Goal: Book appointment/travel/reservation

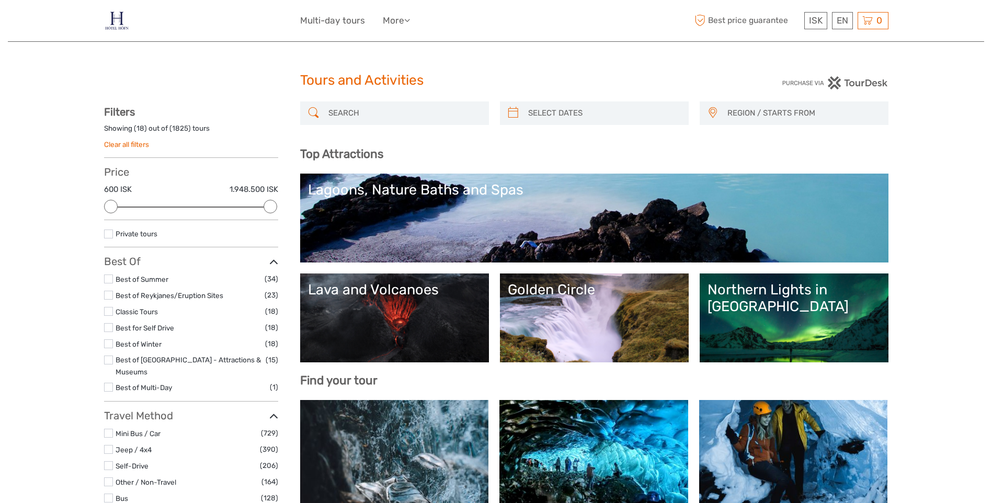
select select
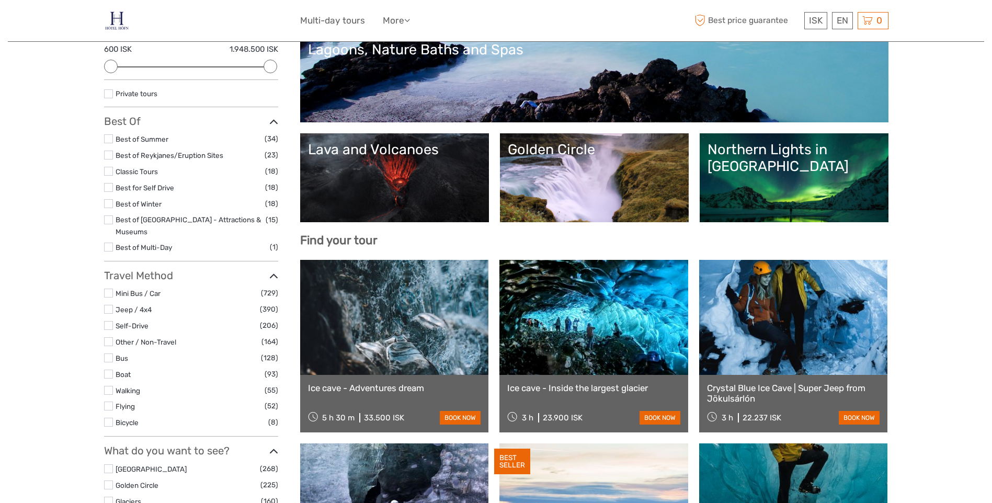
scroll to position [157, 0]
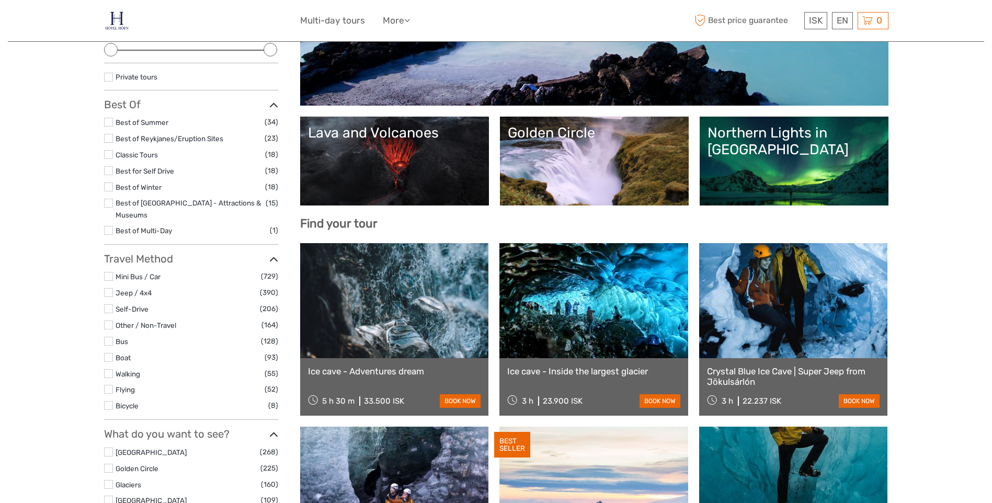
click at [415, 195] on link "Lava and Volcanoes" at bounding box center [394, 160] width 173 height 73
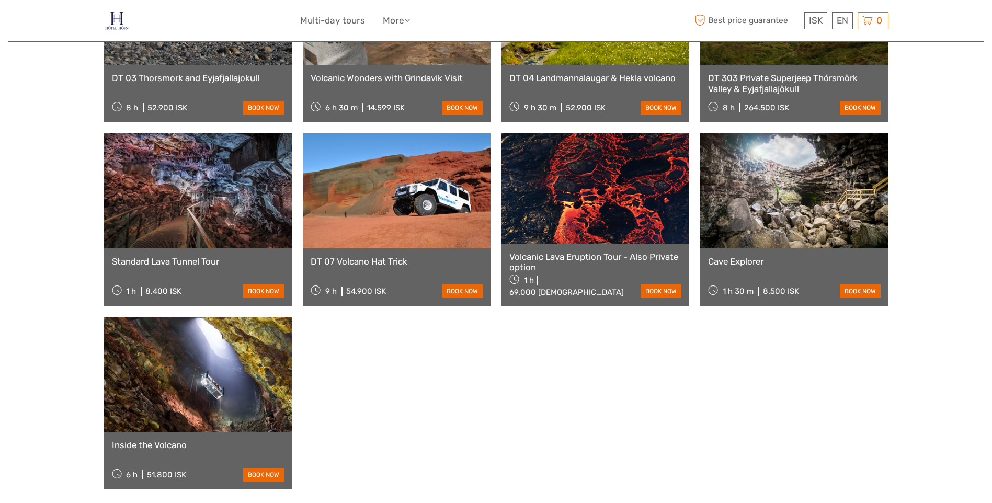
scroll to position [732, 0]
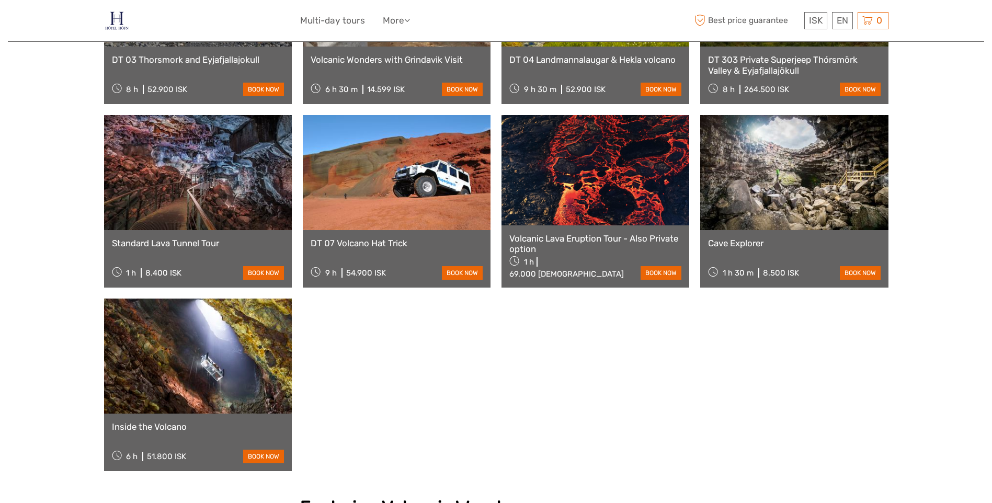
click at [568, 209] on link at bounding box center [595, 170] width 188 height 110
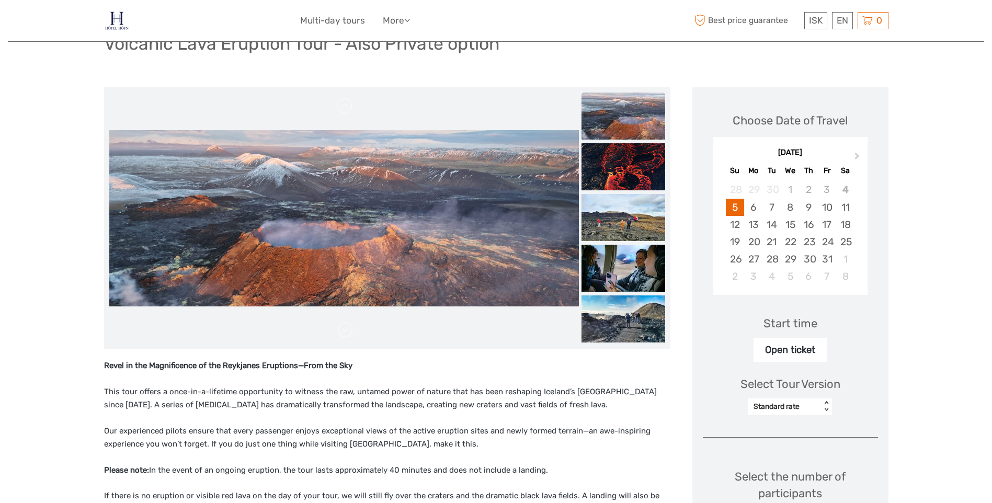
scroll to position [105, 0]
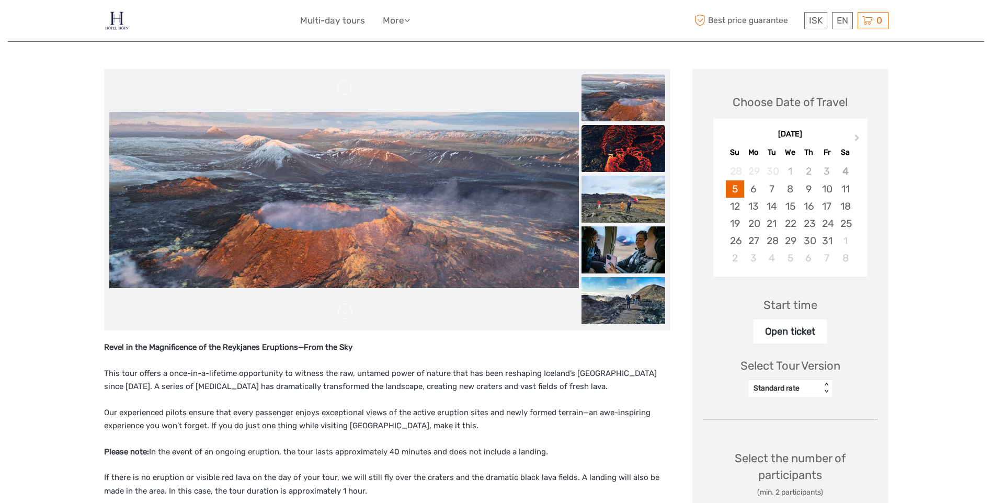
click at [620, 166] on img at bounding box center [623, 148] width 84 height 47
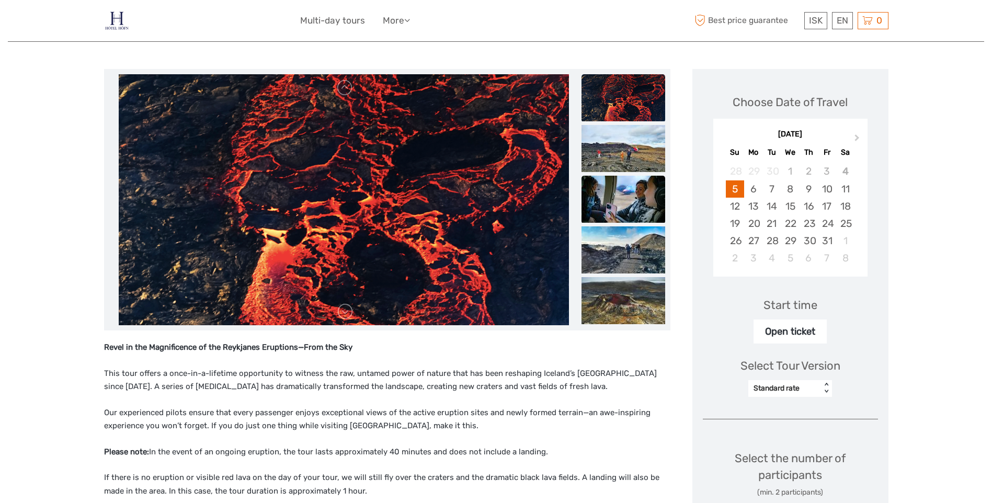
click at [631, 188] on img at bounding box center [623, 199] width 84 height 47
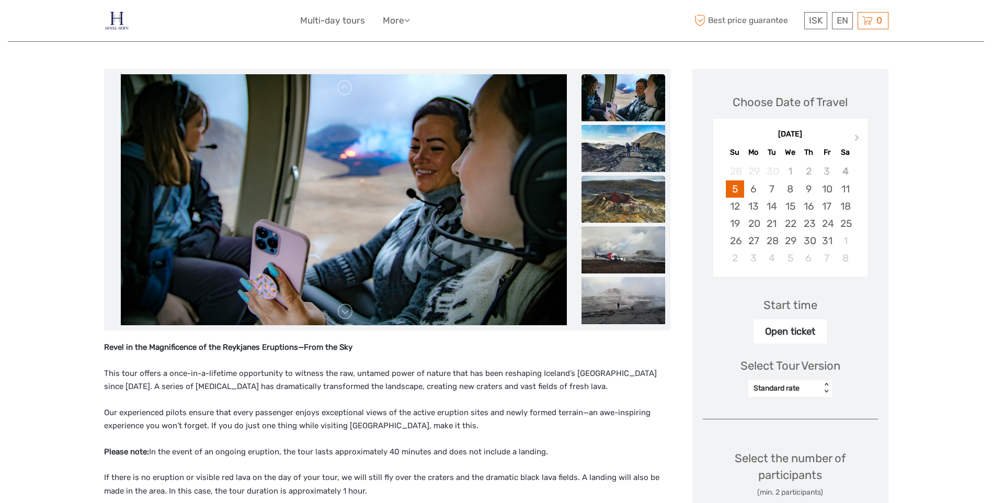
click at [638, 205] on img at bounding box center [623, 199] width 84 height 47
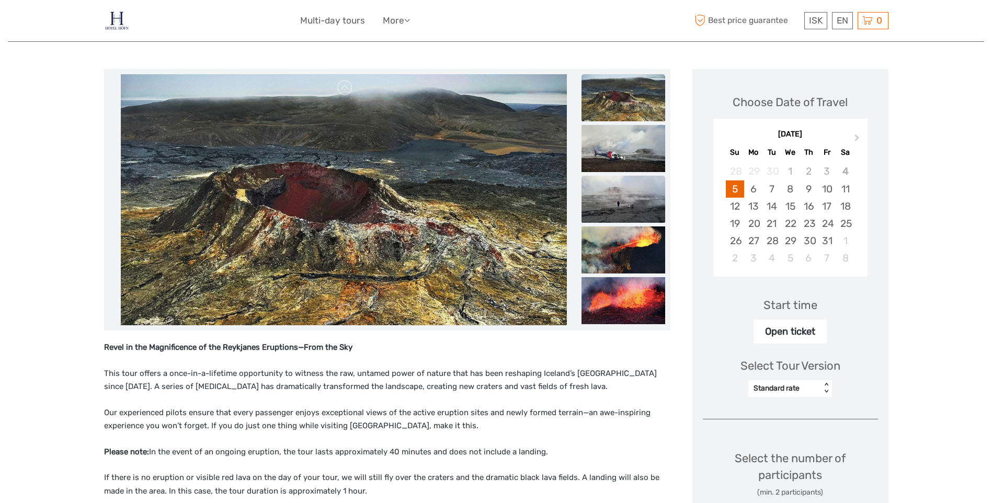
click at [631, 209] on img at bounding box center [623, 199] width 84 height 47
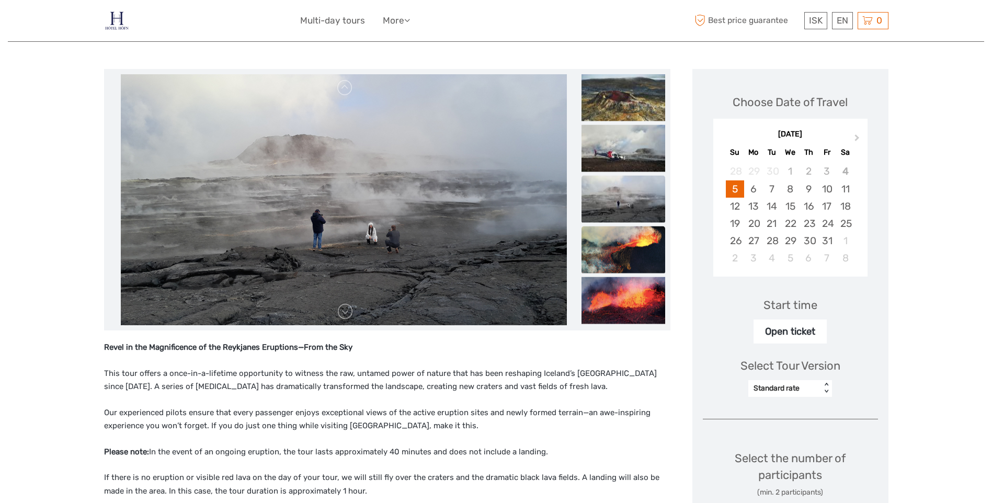
click at [631, 235] on img at bounding box center [623, 249] width 84 height 47
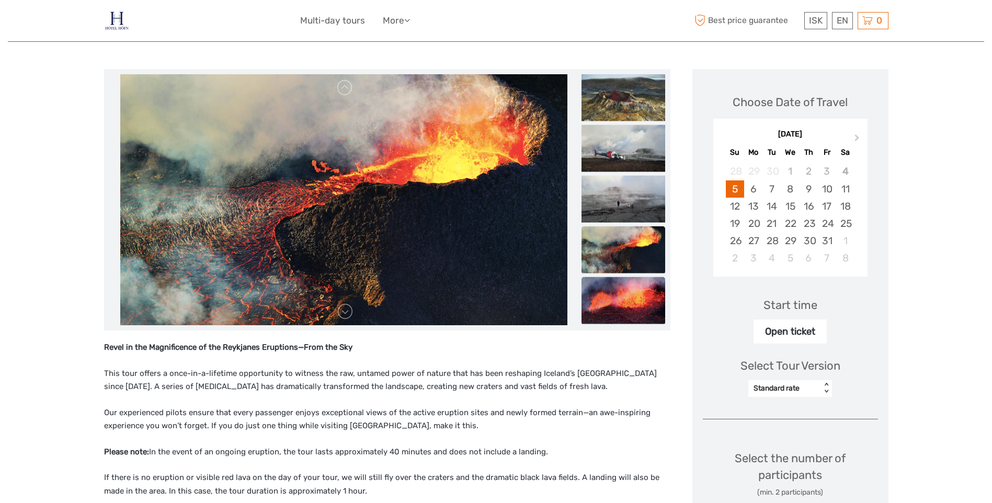
click at [616, 284] on img at bounding box center [623, 300] width 84 height 47
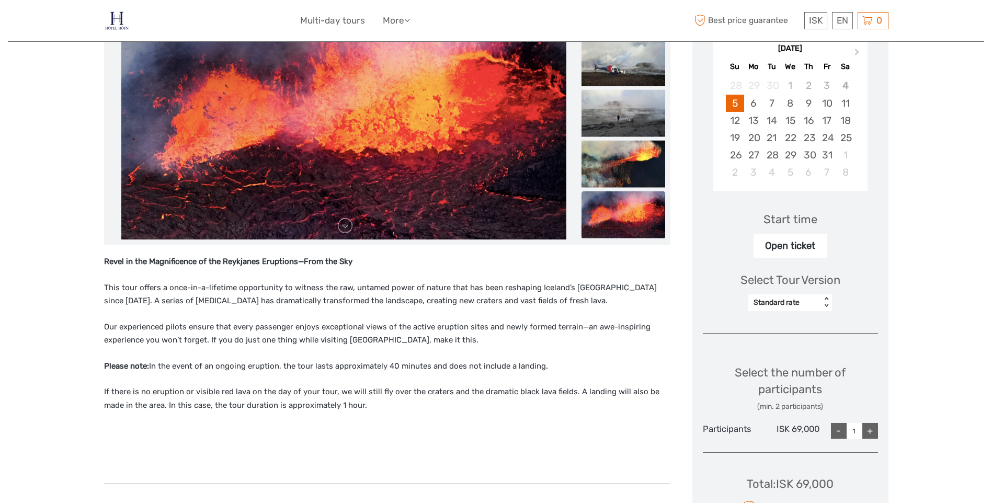
scroll to position [209, 0]
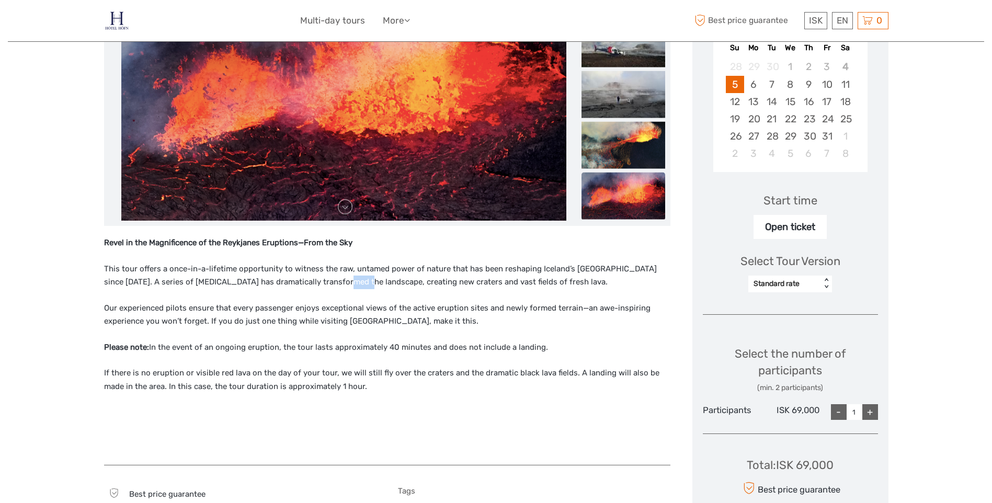
drag, startPoint x: 332, startPoint y: 281, endPoint x: 310, endPoint y: 282, distance: 21.4
click at [310, 282] on p "This tour offers a once-in-a-lifetime opportunity to witness the raw, untamed p…" at bounding box center [387, 275] width 566 height 27
drag, startPoint x: 310, startPoint y: 282, endPoint x: 257, endPoint y: 304, distance: 57.9
click at [257, 304] on p "Our experienced pilots ensure that every passenger enjoys exceptional views of …" at bounding box center [387, 315] width 566 height 27
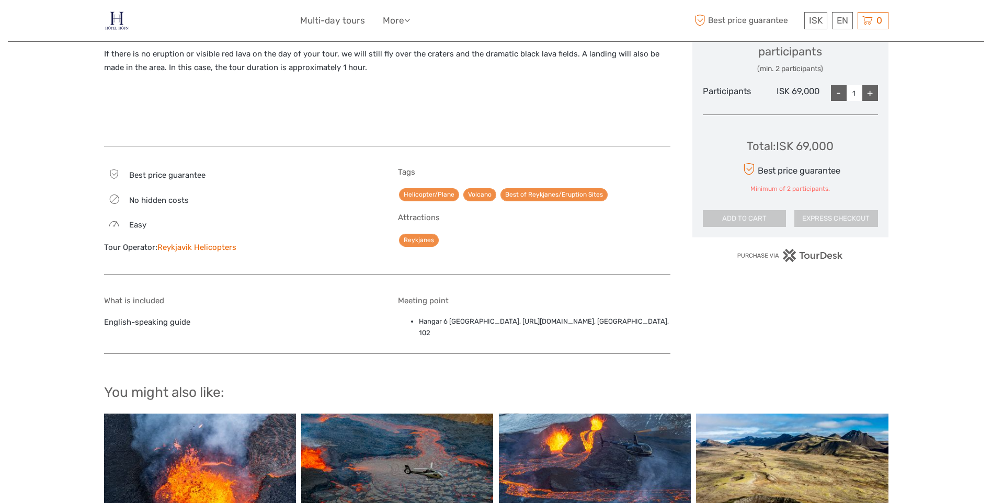
scroll to position [378, 0]
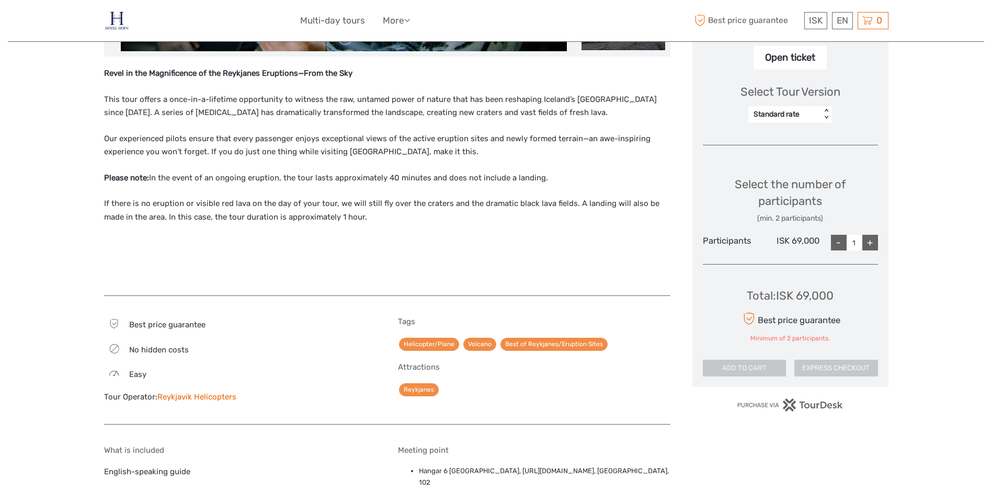
click at [115, 16] on img at bounding box center [117, 21] width 26 height 26
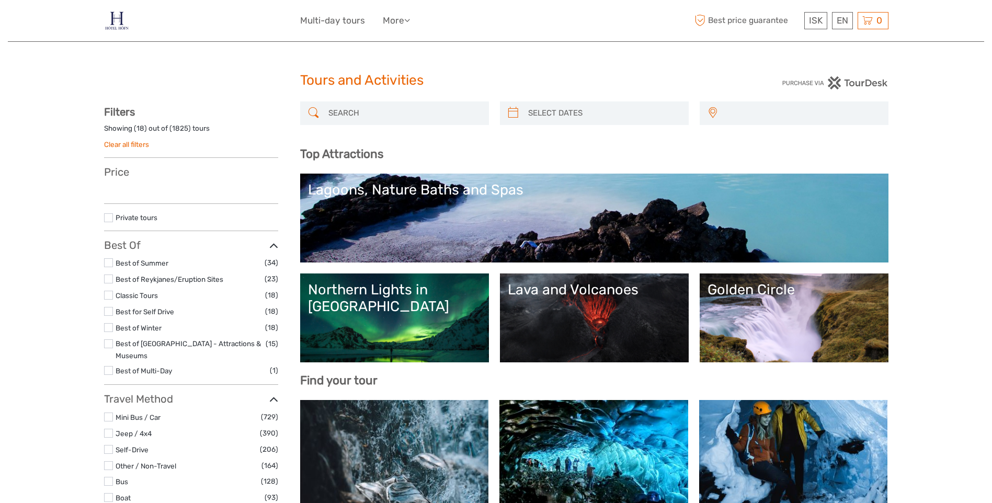
select select
